Goal: Check status

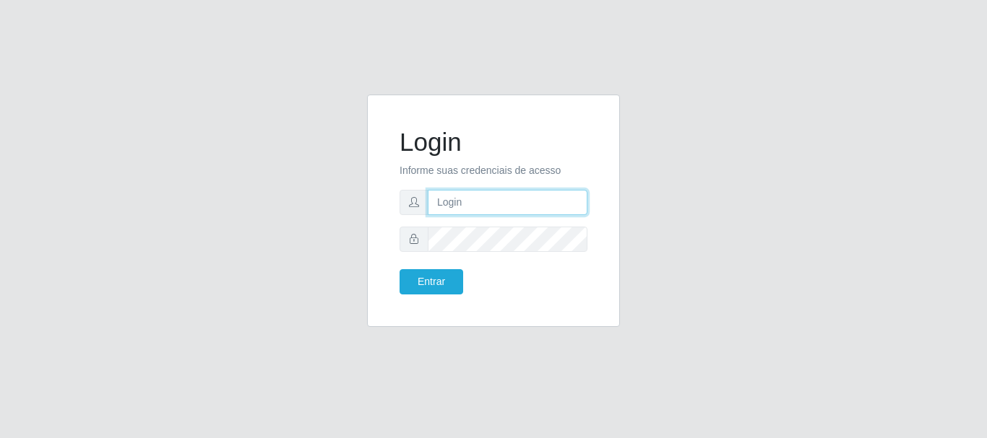
click at [502, 202] on input "text" at bounding box center [508, 202] width 160 height 25
type input "Ubiratan@confglacer"
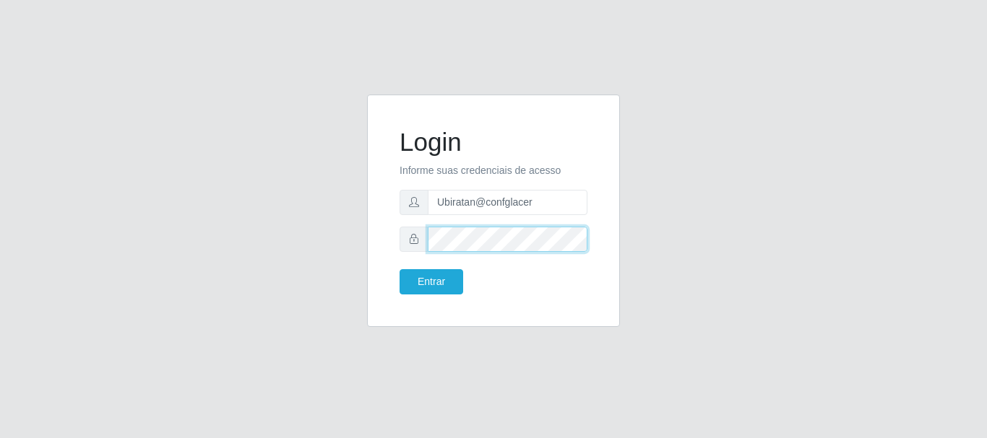
click at [399, 269] on button "Entrar" at bounding box center [431, 281] width 64 height 25
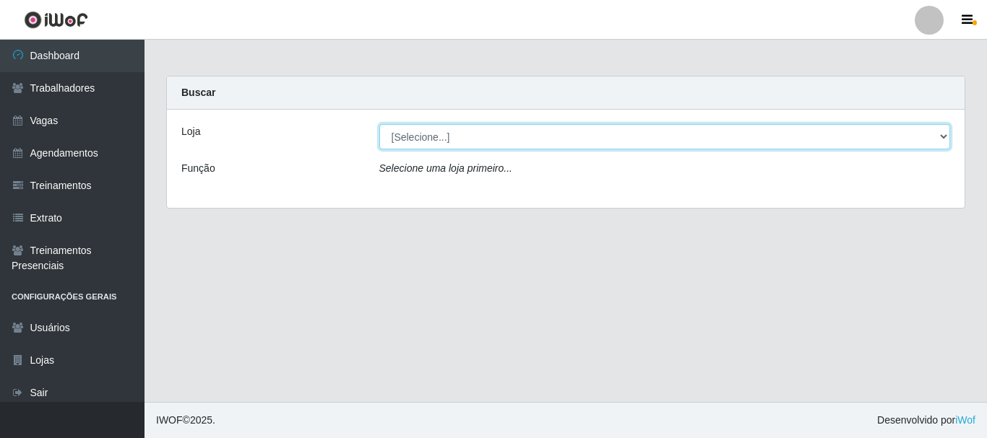
click at [643, 128] on select "[Selecione...] Glace Real Confeitaria" at bounding box center [664, 136] width 571 height 25
select select "445"
click at [379, 124] on select "[Selecione...] Glace Real Confeitaria" at bounding box center [664, 136] width 571 height 25
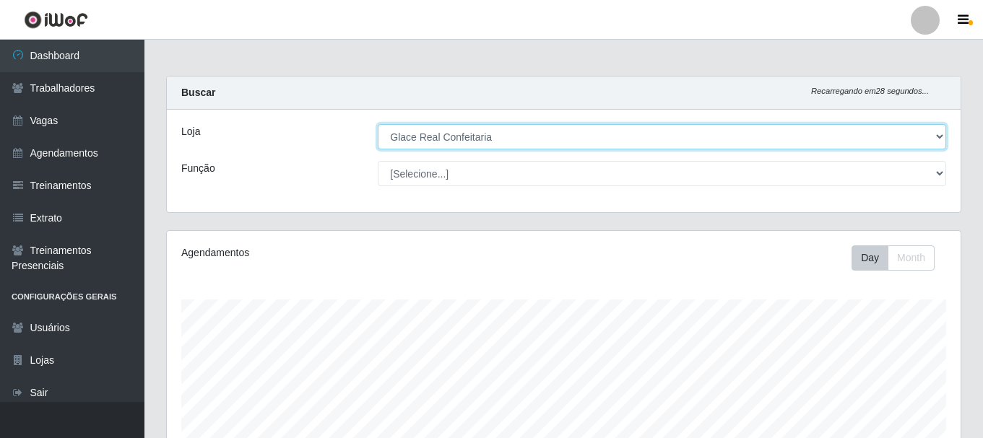
scroll to position [289, 0]
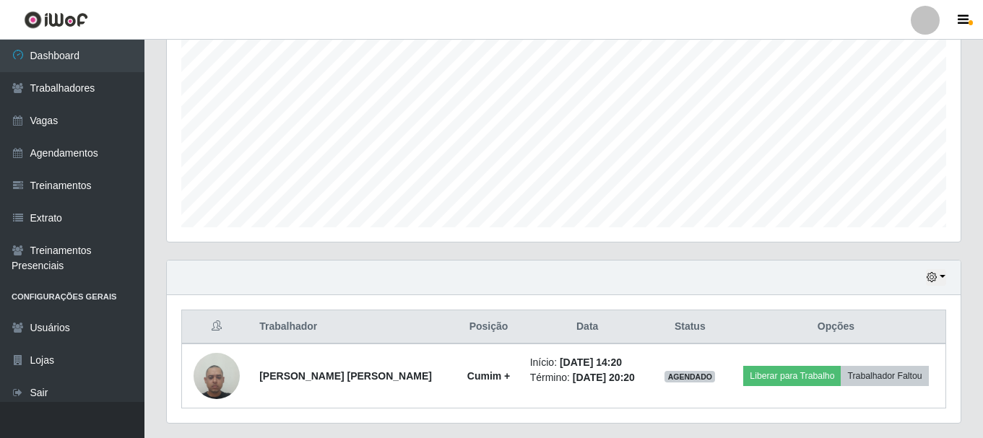
click at [946, 280] on div "Hoje 1 dia 3 dias 1 Semana Não encerrados" at bounding box center [564, 278] width 794 height 35
click at [943, 275] on button "button" at bounding box center [936, 277] width 20 height 17
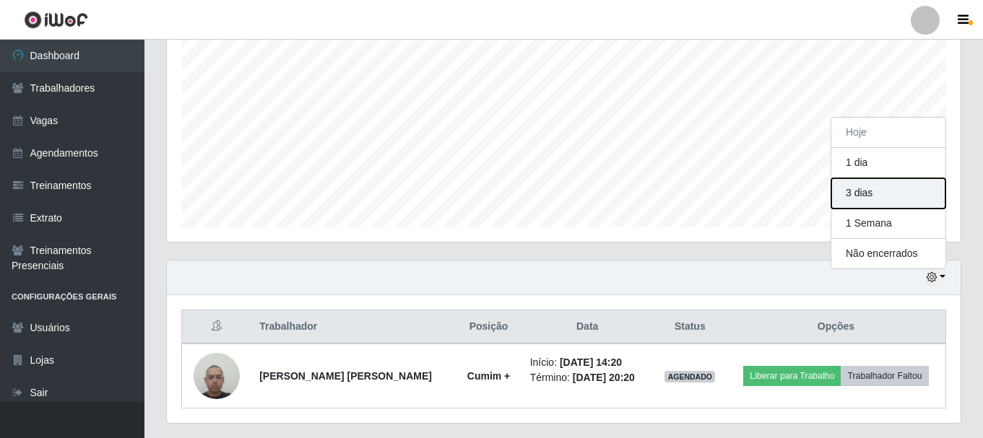
click at [888, 192] on button "3 dias" at bounding box center [888, 193] width 114 height 30
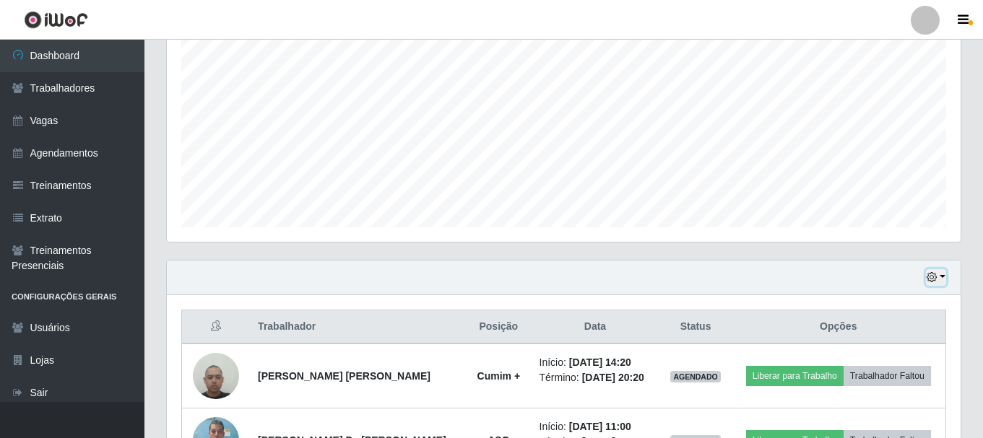
click at [943, 281] on button "button" at bounding box center [936, 277] width 20 height 17
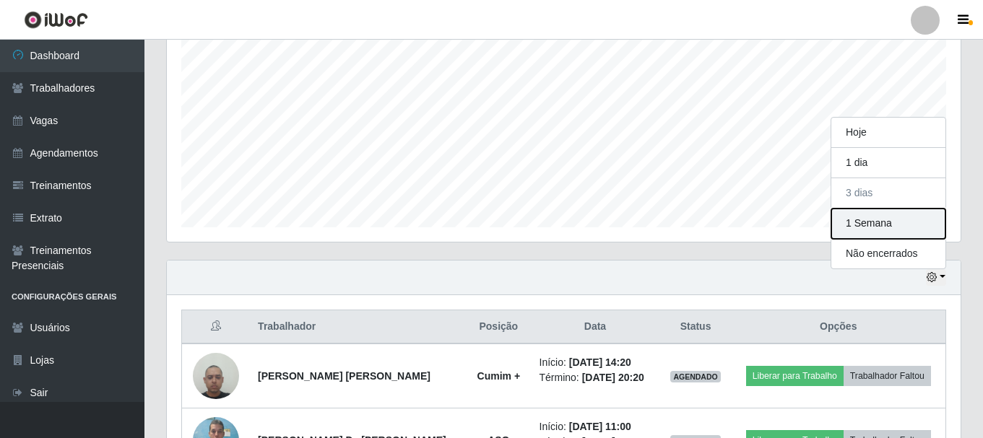
click at [883, 229] on button "1 Semana" at bounding box center [888, 224] width 114 height 30
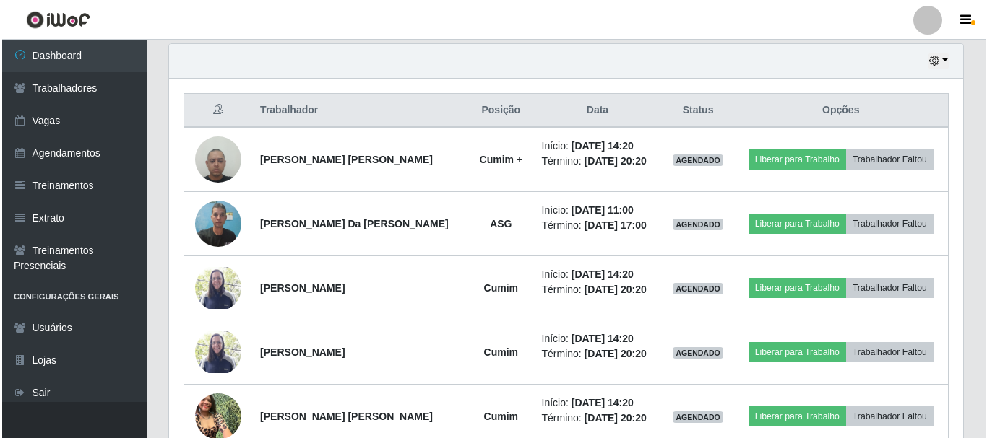
scroll to position [722, 0]
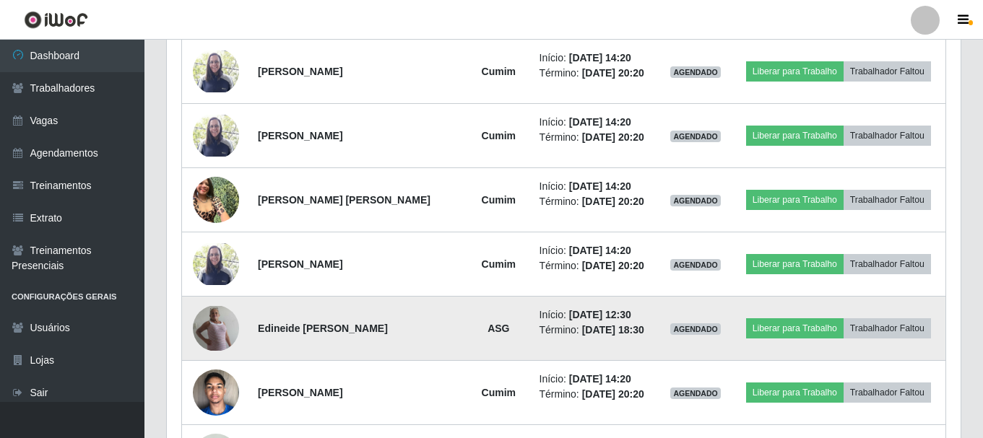
click at [215, 334] on img at bounding box center [216, 328] width 46 height 45
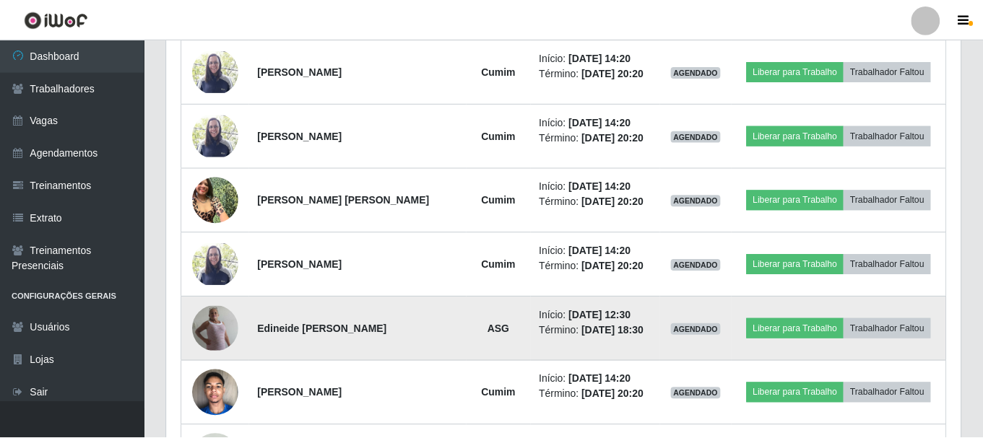
scroll to position [300, 787]
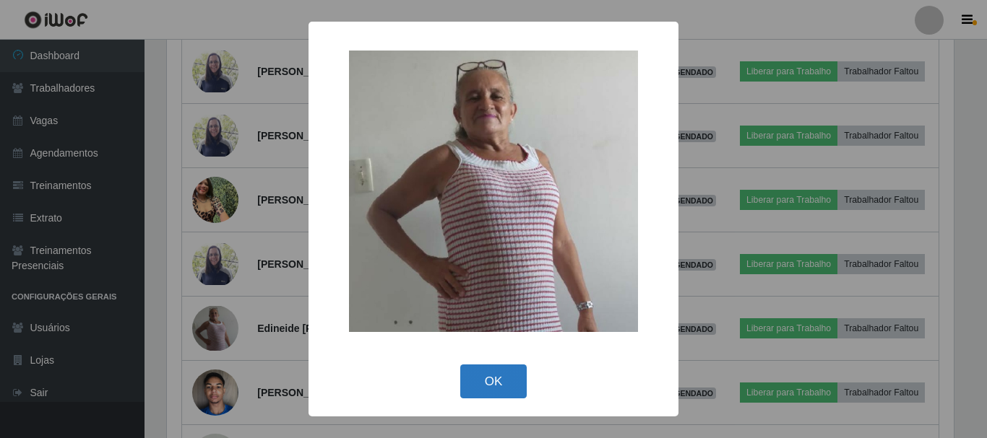
click at [490, 379] on button "OK" at bounding box center [493, 382] width 67 height 34
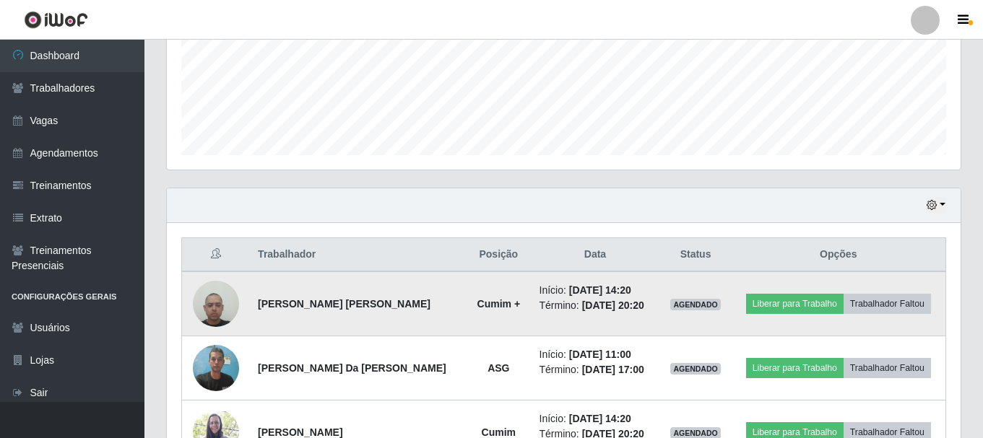
scroll to position [72, 0]
